Goal: Information Seeking & Learning: Compare options

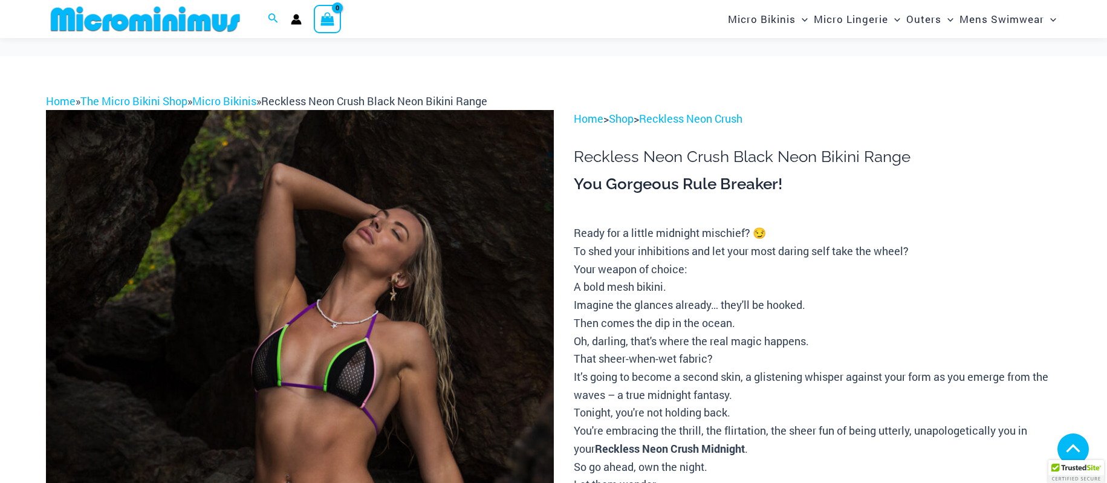
scroll to position [184, 0]
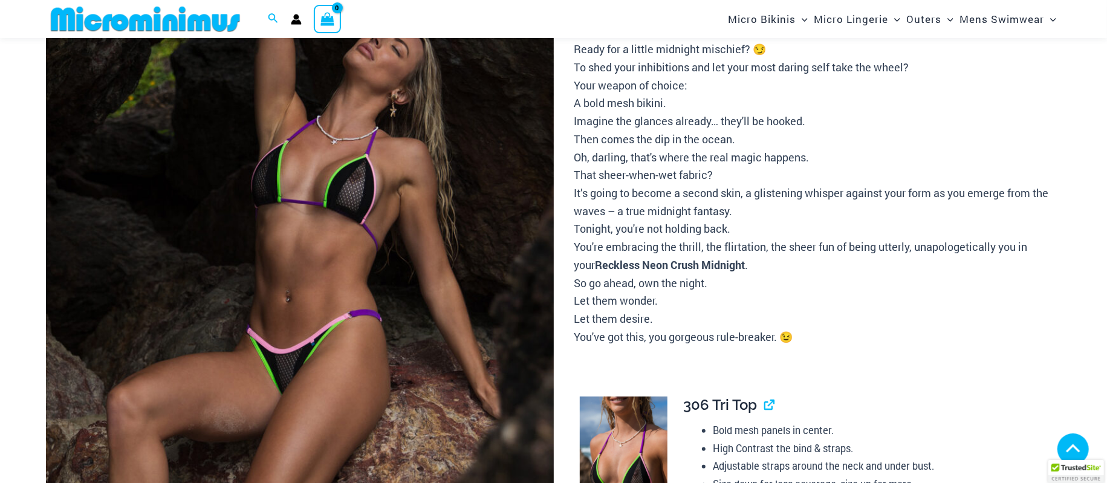
click at [321, 204] on img at bounding box center [300, 307] width 508 height 762
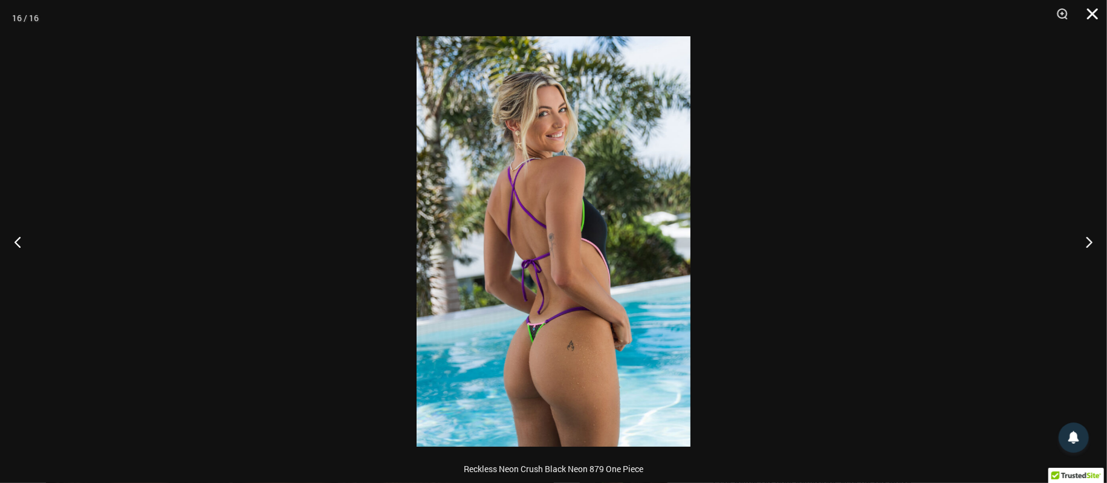
click at [1091, 13] on button "Close" at bounding box center [1088, 18] width 30 height 36
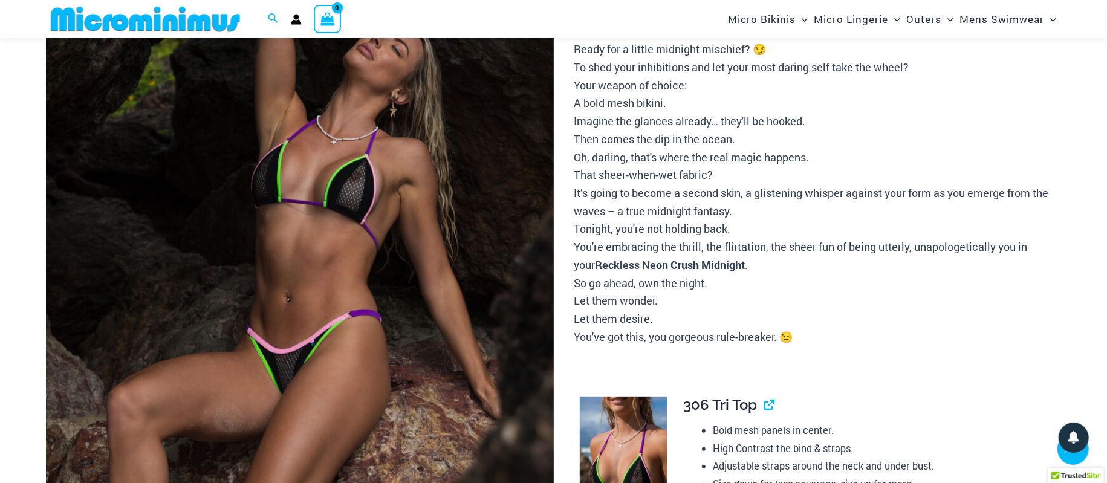
scroll to position [372, 0]
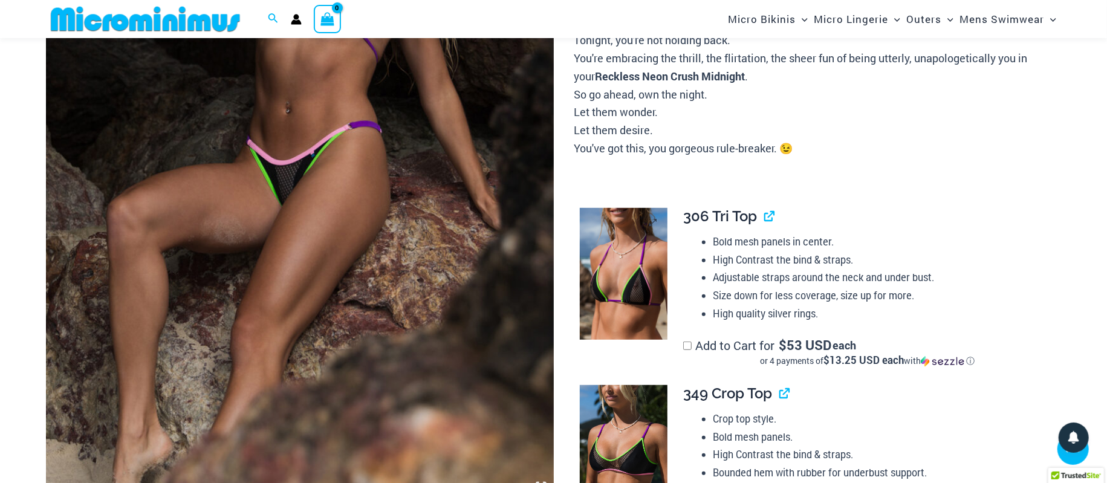
click at [646, 247] on img at bounding box center [624, 274] width 88 height 132
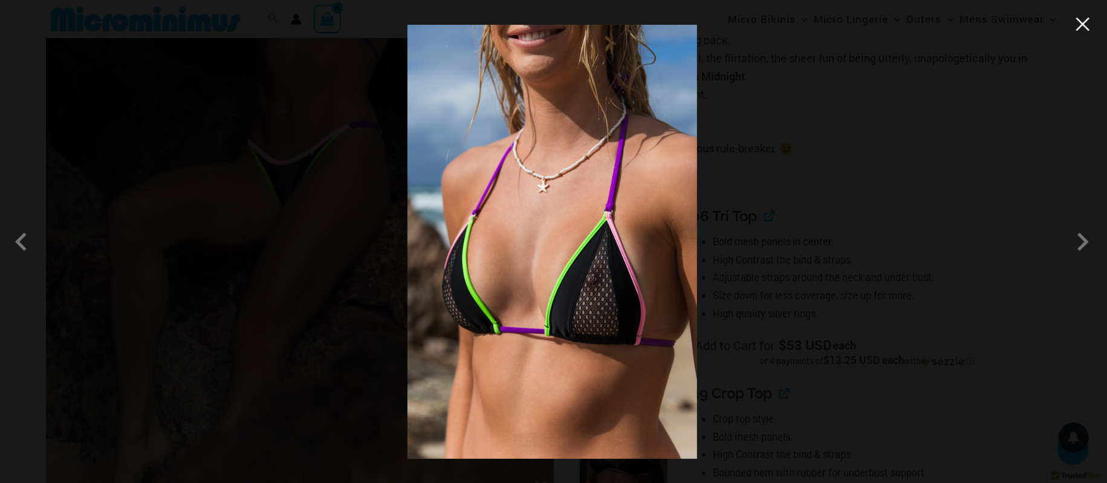
click at [1089, 30] on button "Close" at bounding box center [1083, 24] width 18 height 18
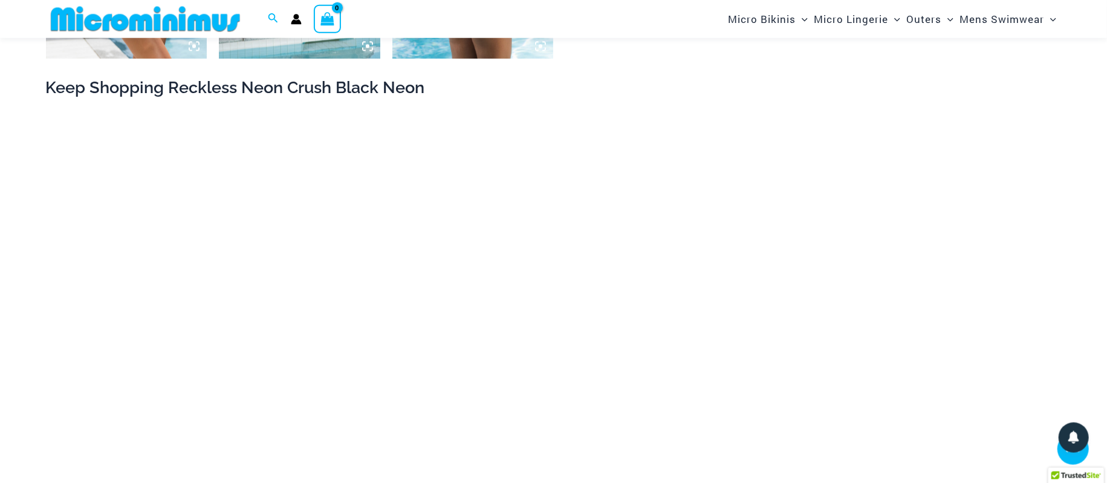
scroll to position [2133, 0]
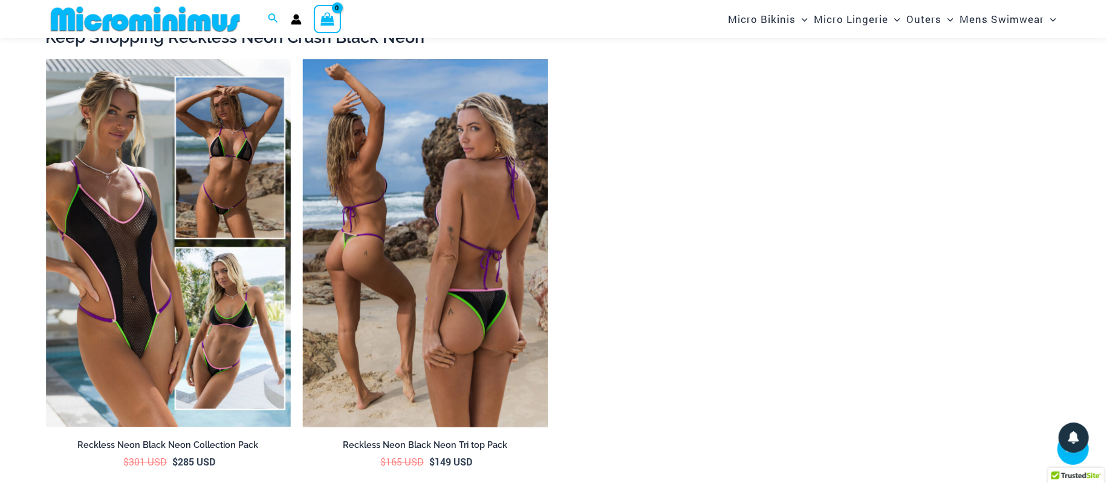
click at [407, 146] on img at bounding box center [425, 243] width 245 height 368
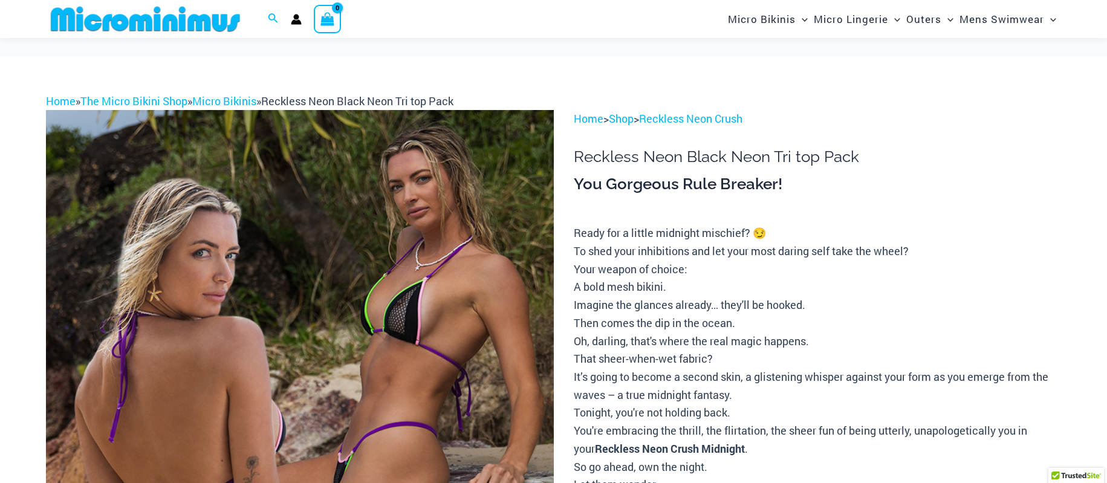
scroll to position [178, 0]
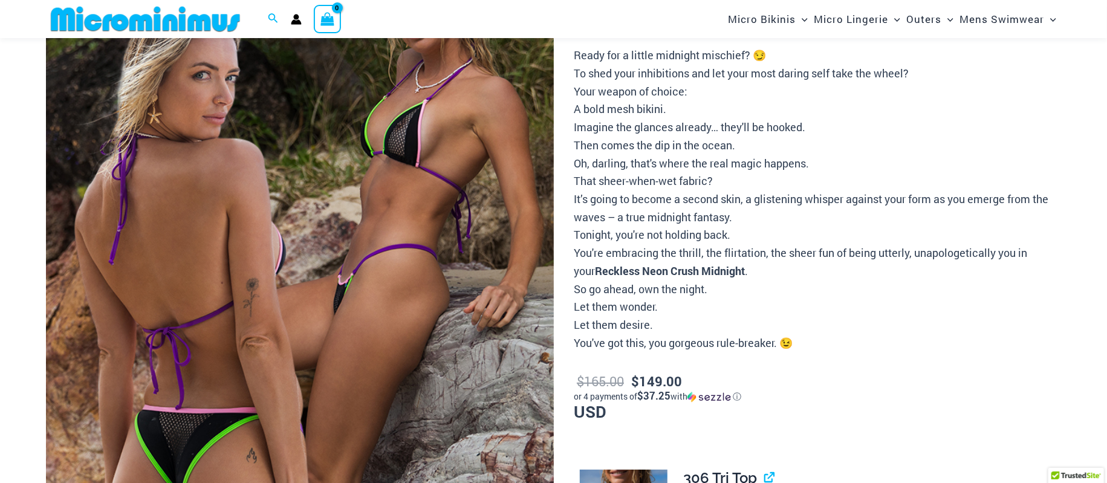
click at [401, 183] on img at bounding box center [300, 313] width 508 height 762
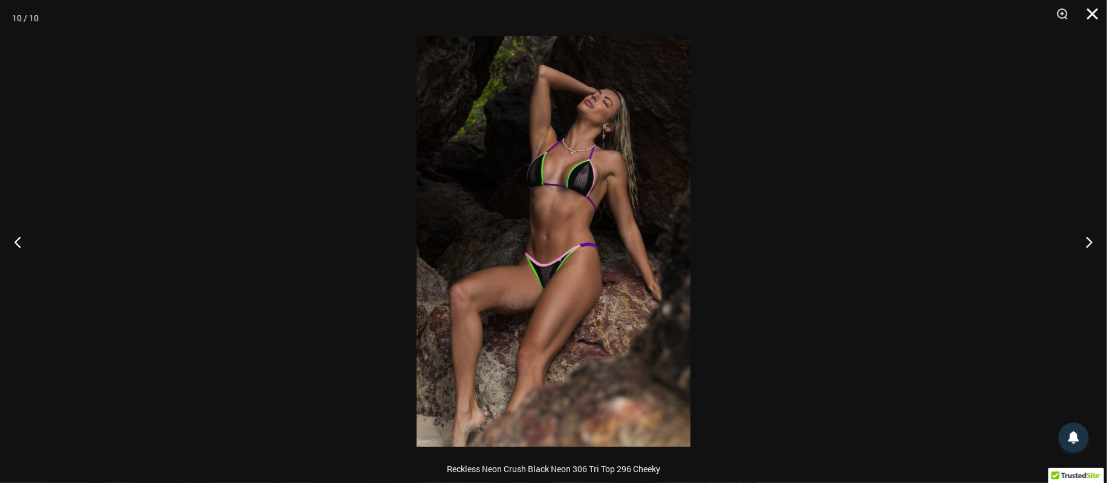
click at [1089, 15] on button "Close" at bounding box center [1088, 18] width 30 height 36
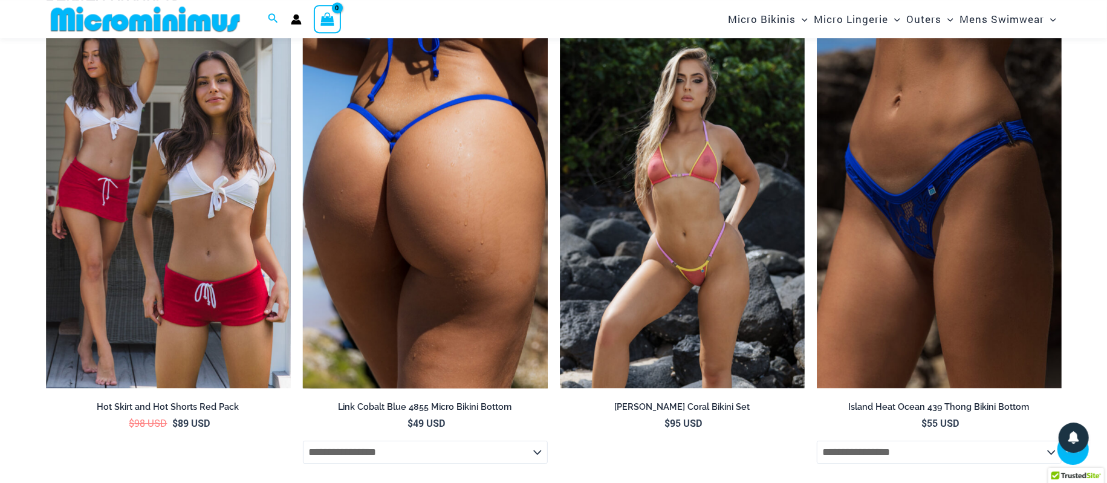
scroll to position [2504, 0]
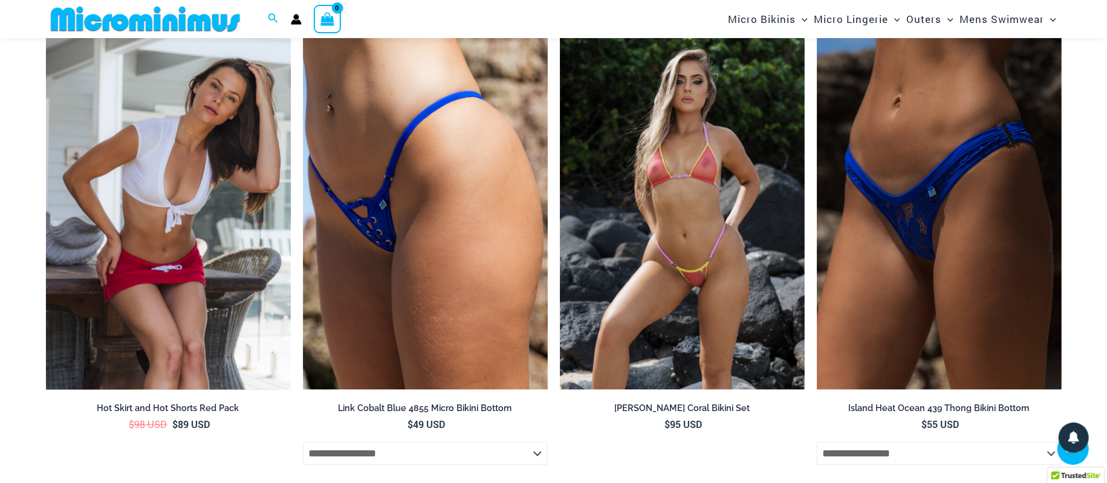
click at [191, 141] on img at bounding box center [168, 206] width 245 height 368
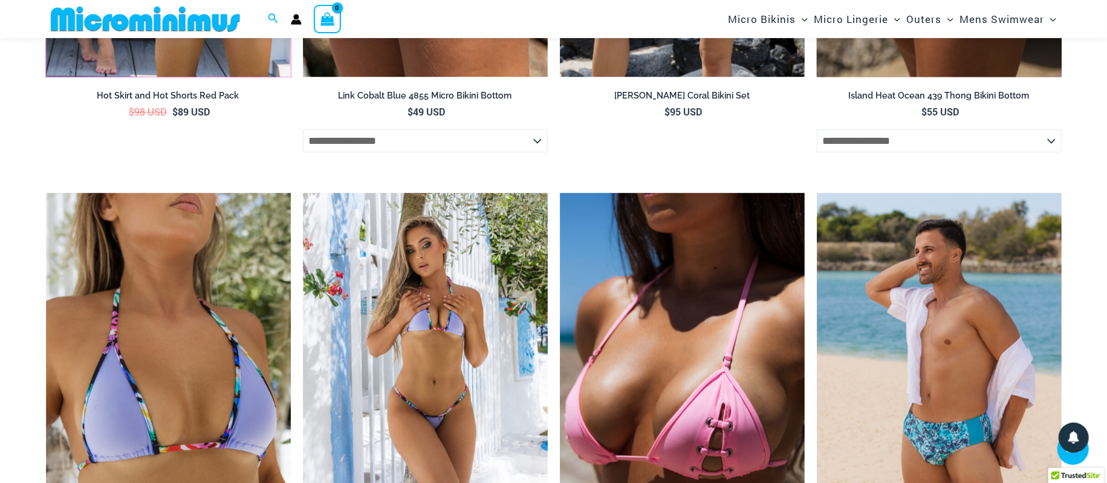
scroll to position [3007, 0]
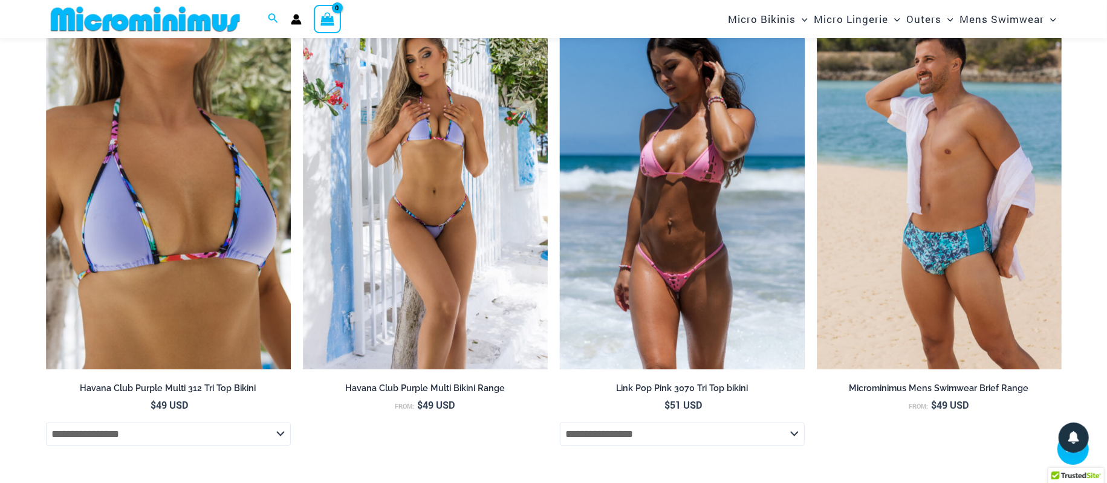
click at [698, 140] on img at bounding box center [682, 186] width 245 height 368
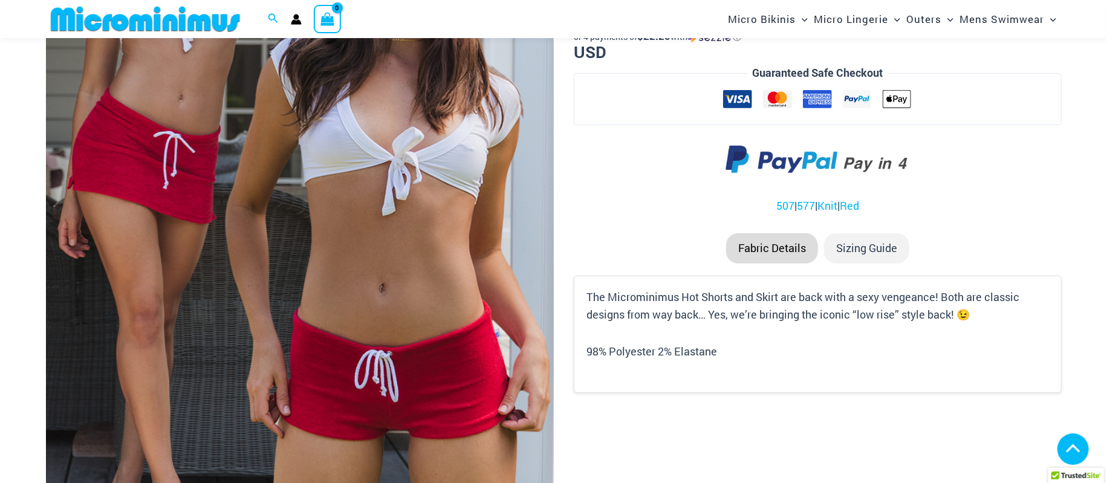
scroll to position [303, 0]
click at [315, 201] on img at bounding box center [300, 188] width 508 height 762
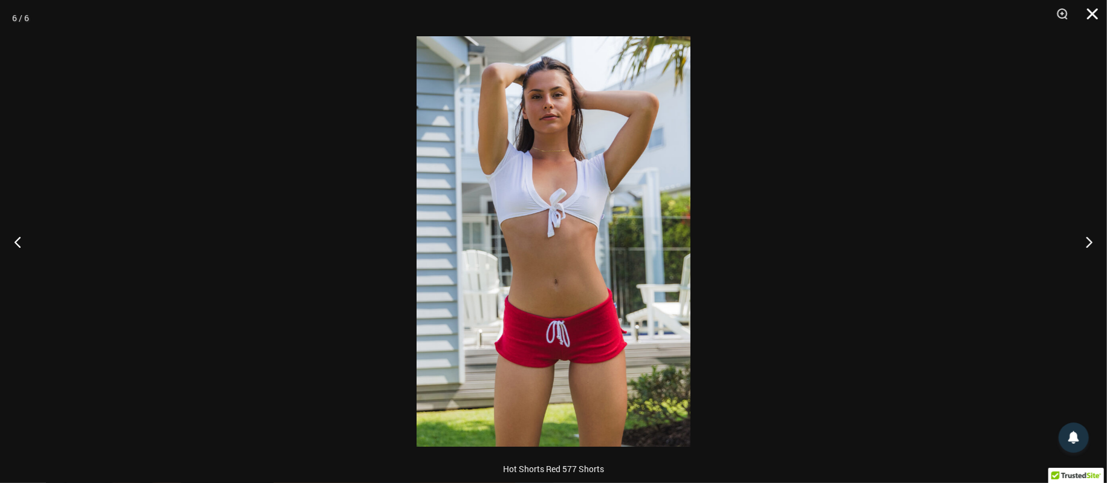
click at [1087, 13] on button "Close" at bounding box center [1088, 18] width 30 height 36
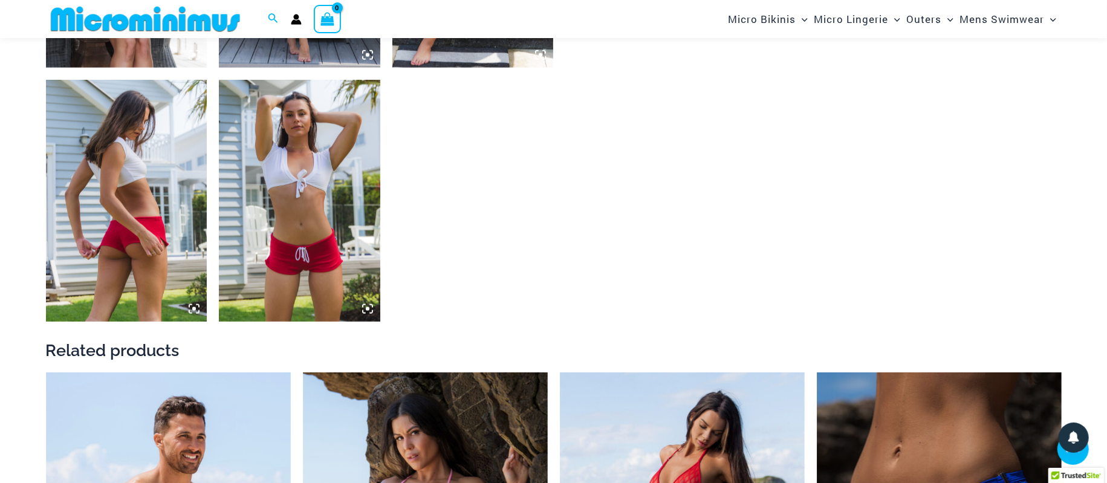
scroll to position [1309, 0]
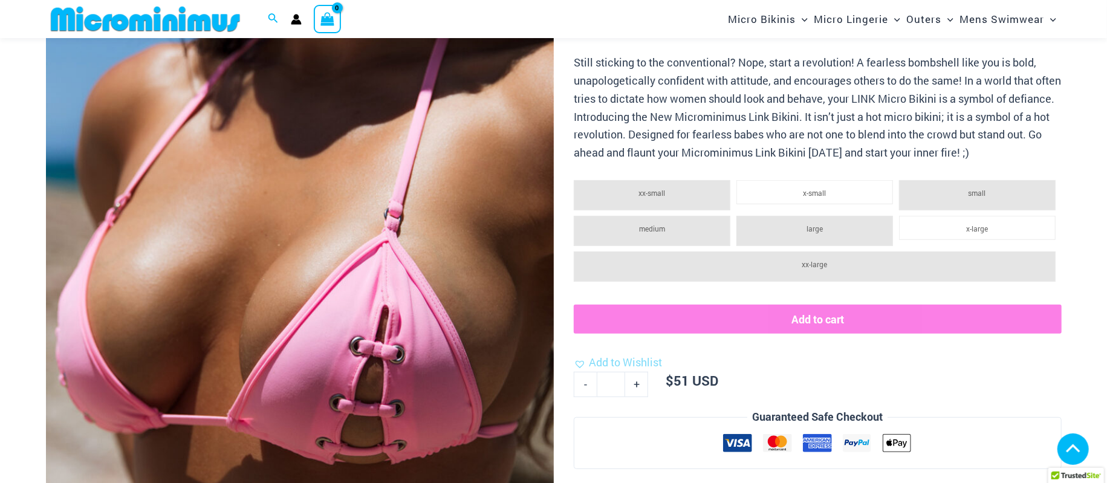
scroll to position [241, 0]
click at [297, 199] on img at bounding box center [300, 250] width 508 height 762
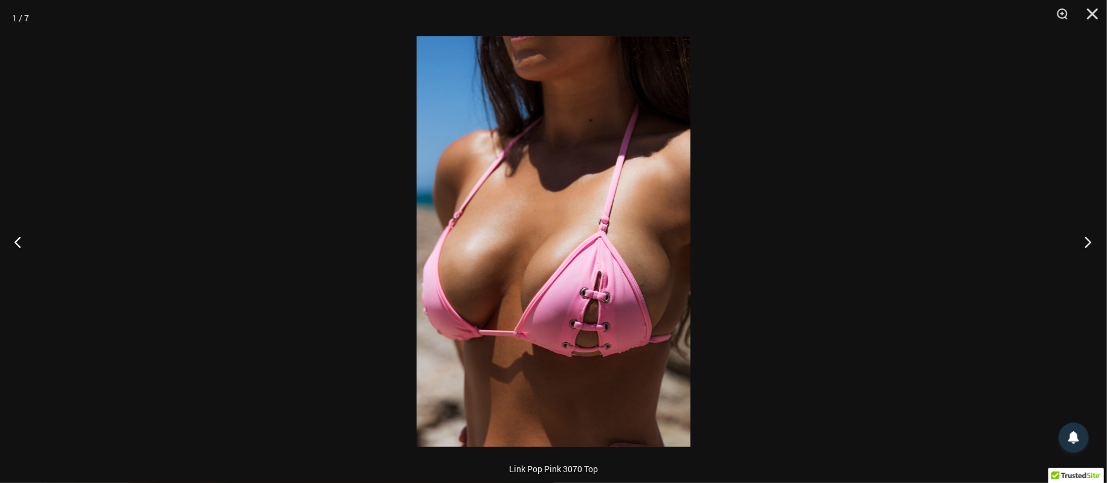
click at [1081, 245] on button "Next" at bounding box center [1083, 242] width 45 height 60
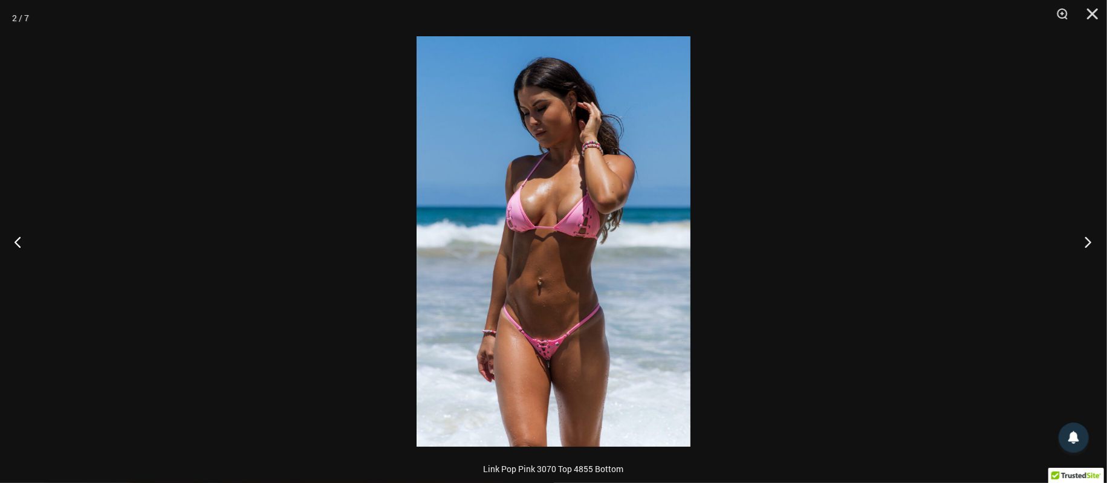
click at [1086, 242] on button "Next" at bounding box center [1083, 242] width 45 height 60
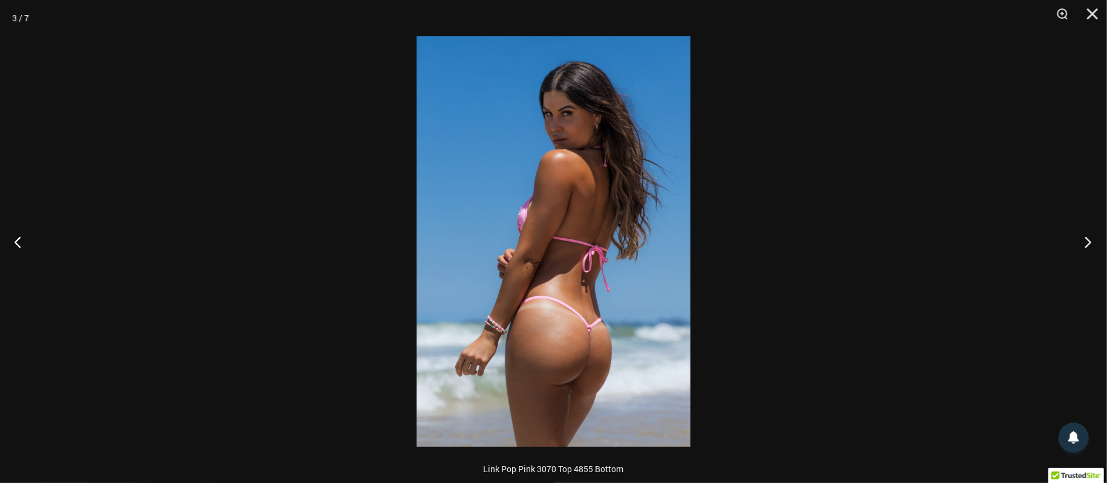
click at [1087, 242] on button "Next" at bounding box center [1083, 242] width 45 height 60
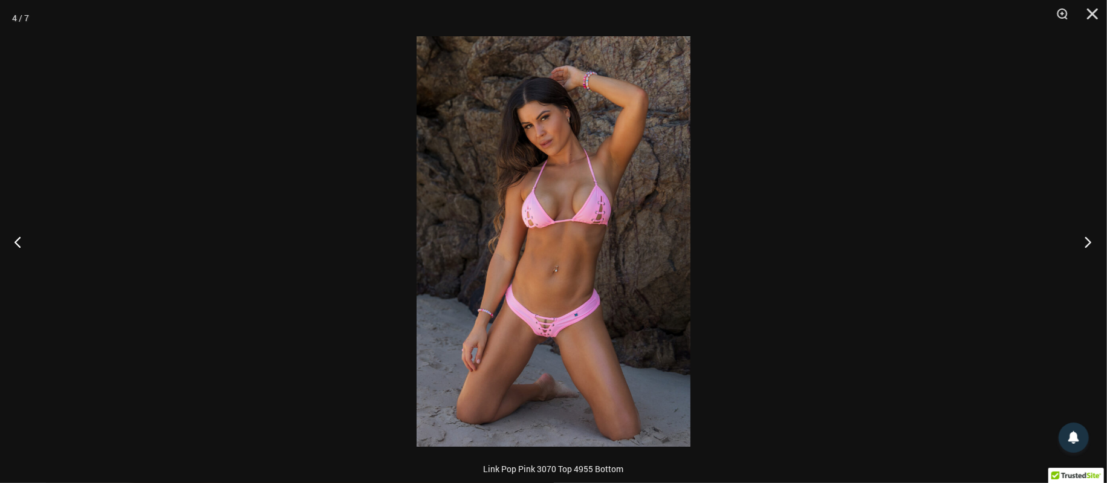
click at [1086, 242] on button "Next" at bounding box center [1083, 242] width 45 height 60
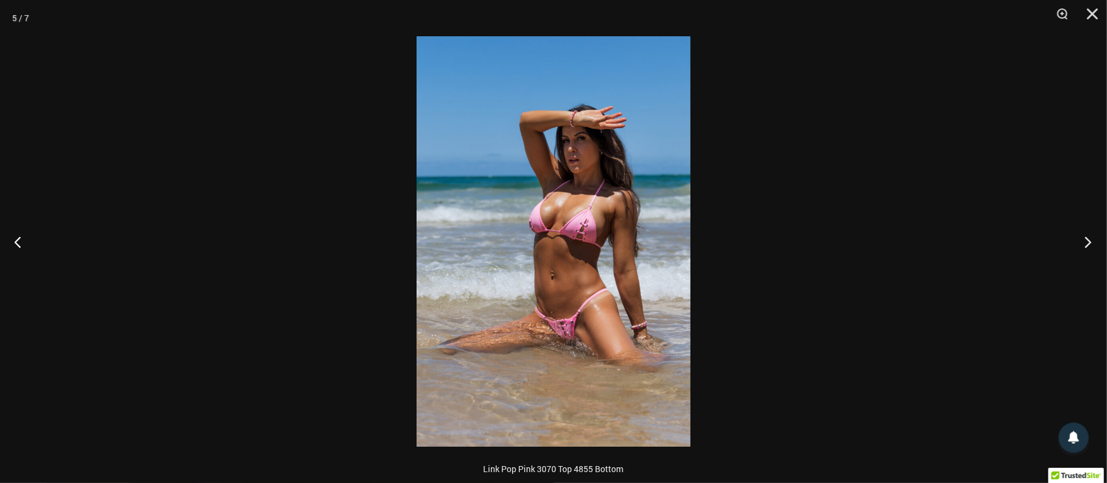
click at [1083, 243] on button "Next" at bounding box center [1083, 242] width 45 height 60
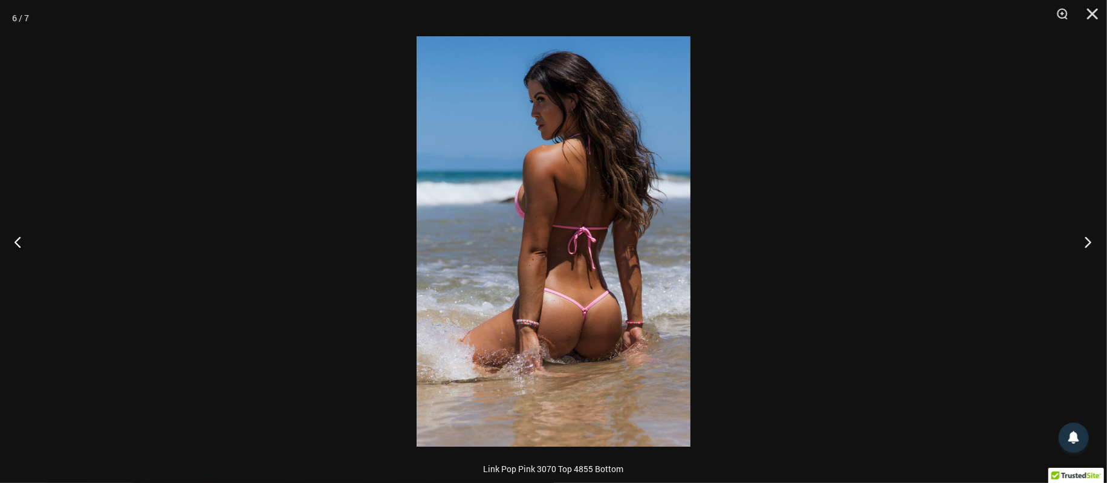
click at [1087, 242] on button "Next" at bounding box center [1083, 242] width 45 height 60
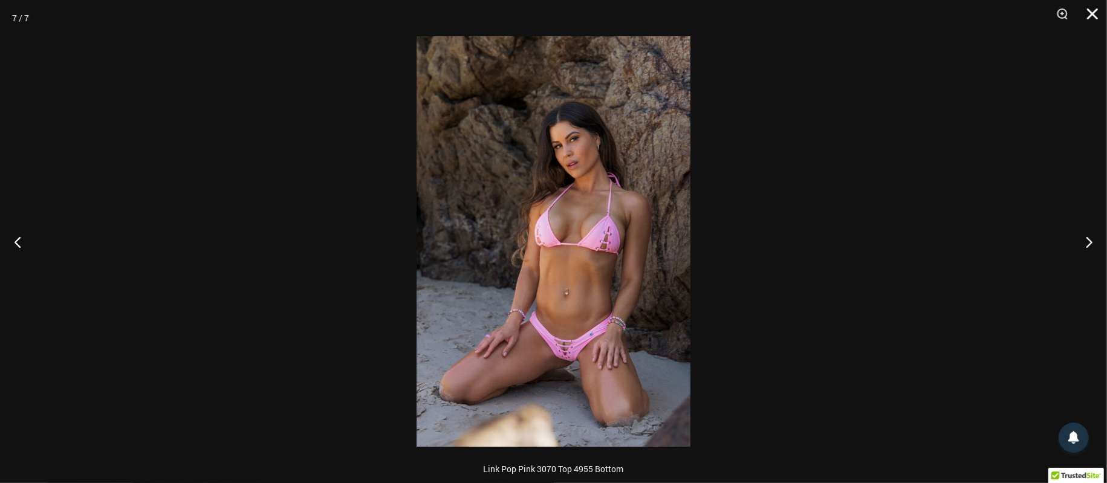
click at [1092, 13] on button "Close" at bounding box center [1088, 18] width 30 height 36
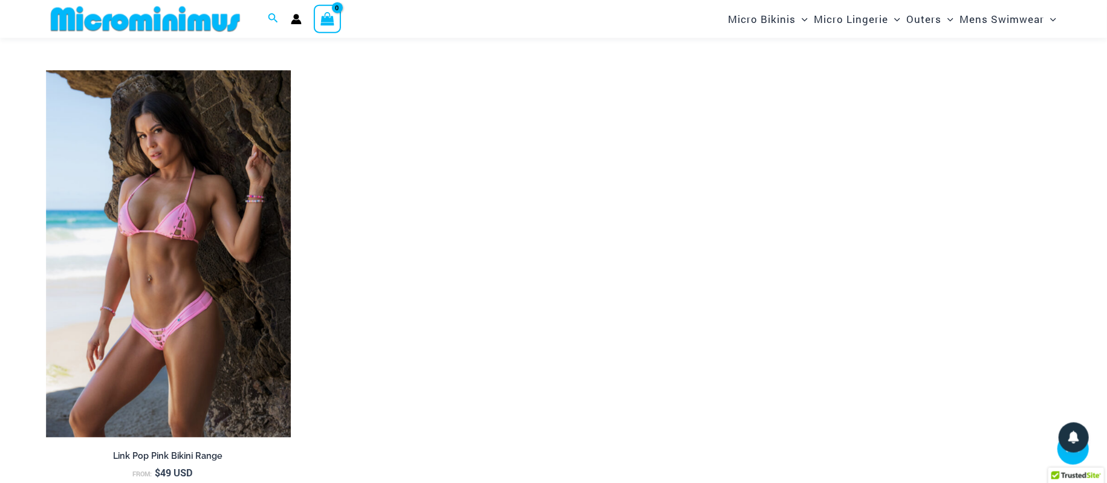
scroll to position [2315, 0]
